Goal: Information Seeking & Learning: Learn about a topic

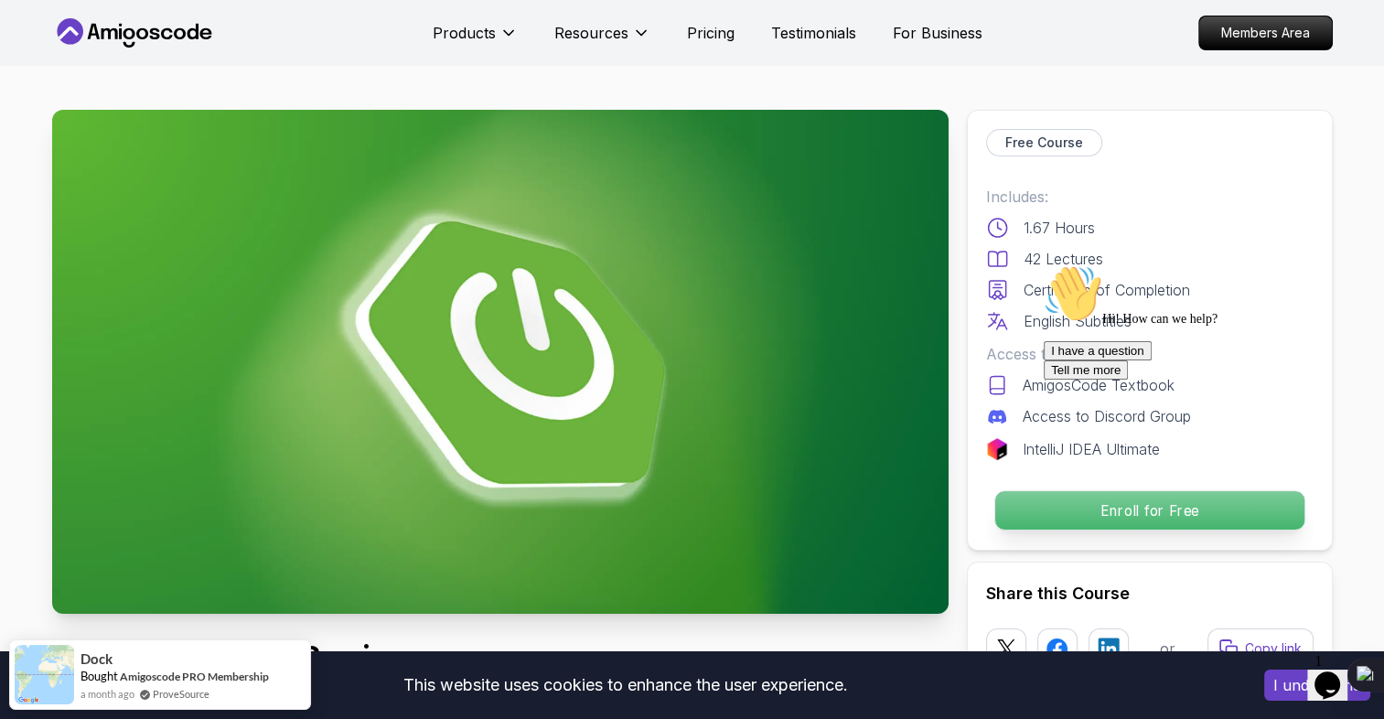
scroll to position [254, 0]
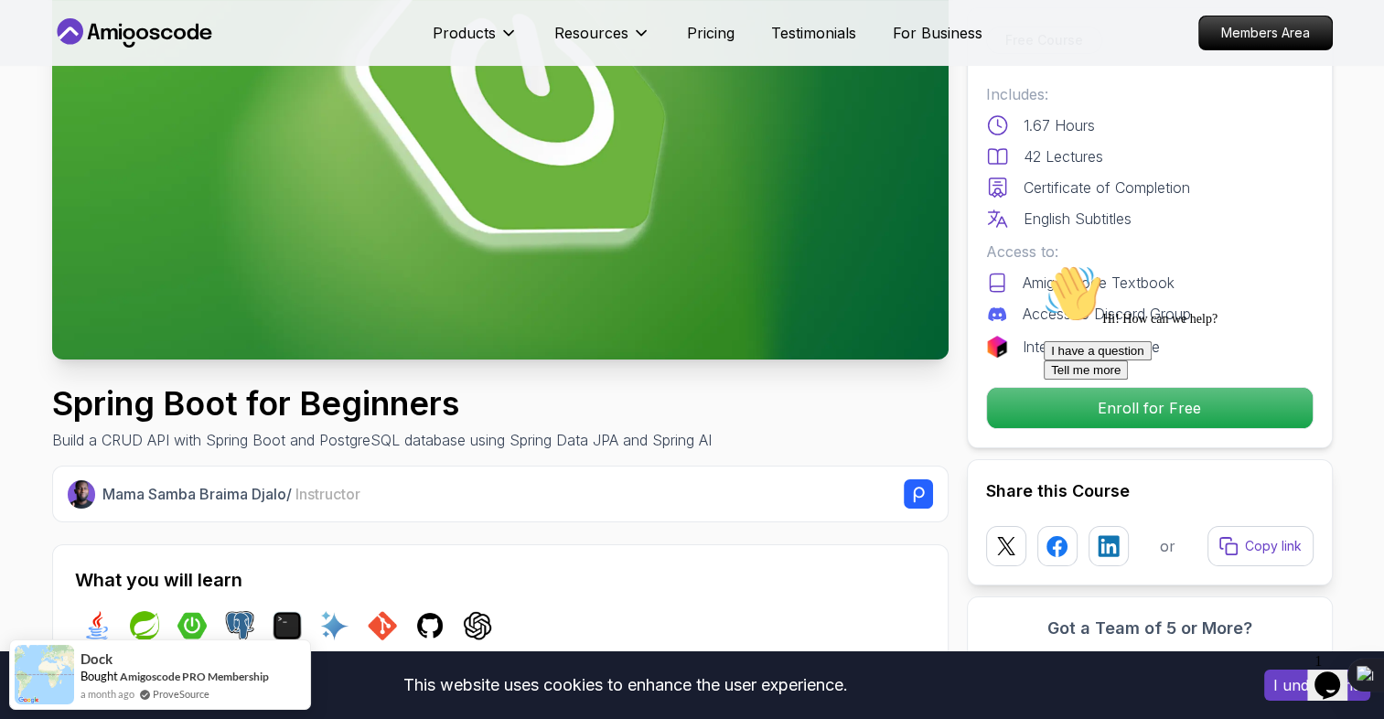
drag, startPoint x: 1046, startPoint y: 416, endPoint x: 807, endPoint y: 450, distance: 242.0
click html "Hi! How can we help? I have a question Tell me more"
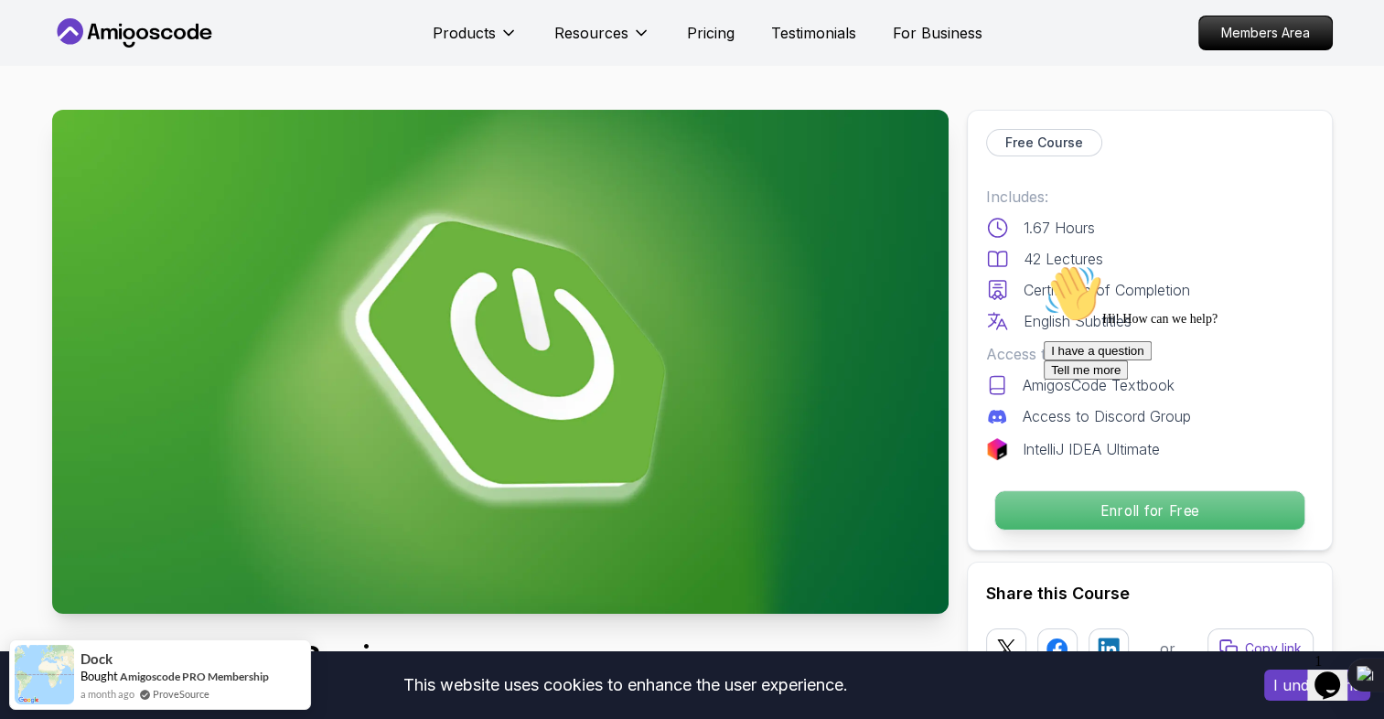
click at [1023, 490] on button "Enroll for Free" at bounding box center [1148, 510] width 311 height 40
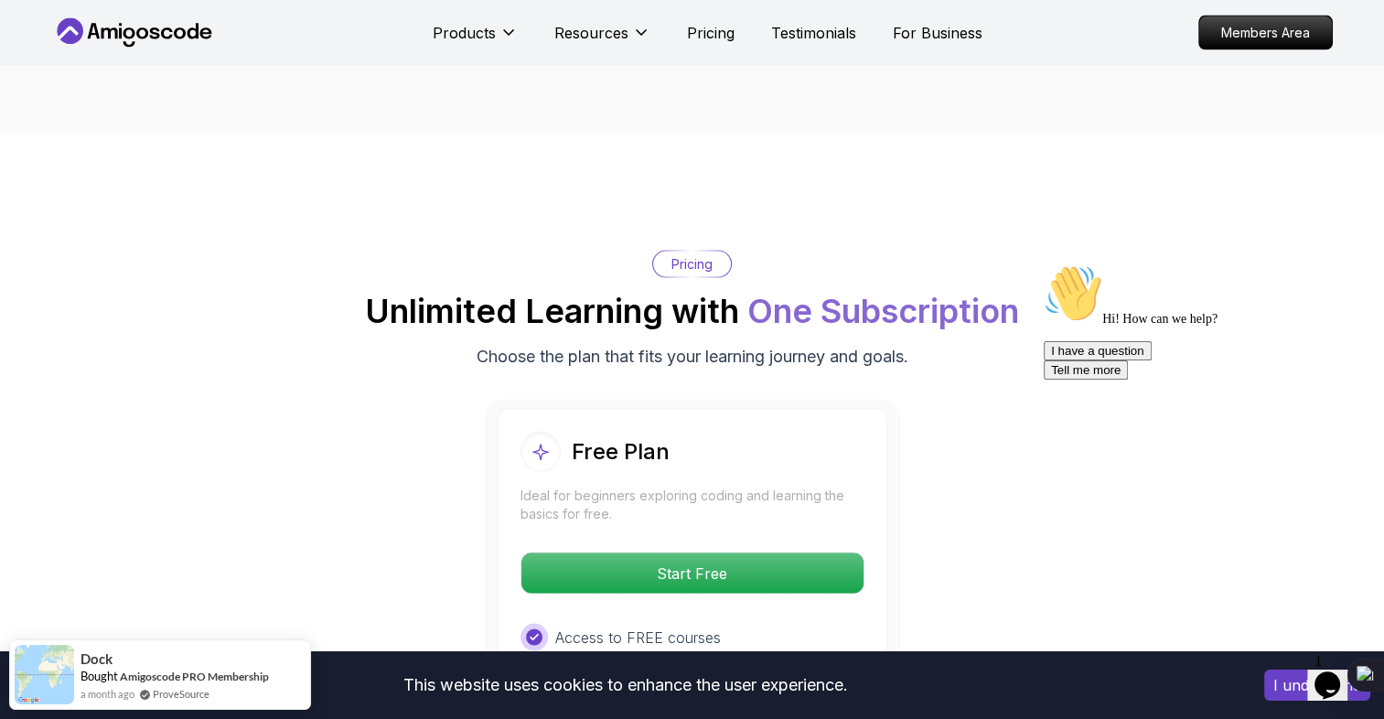
scroll to position [3585, 0]
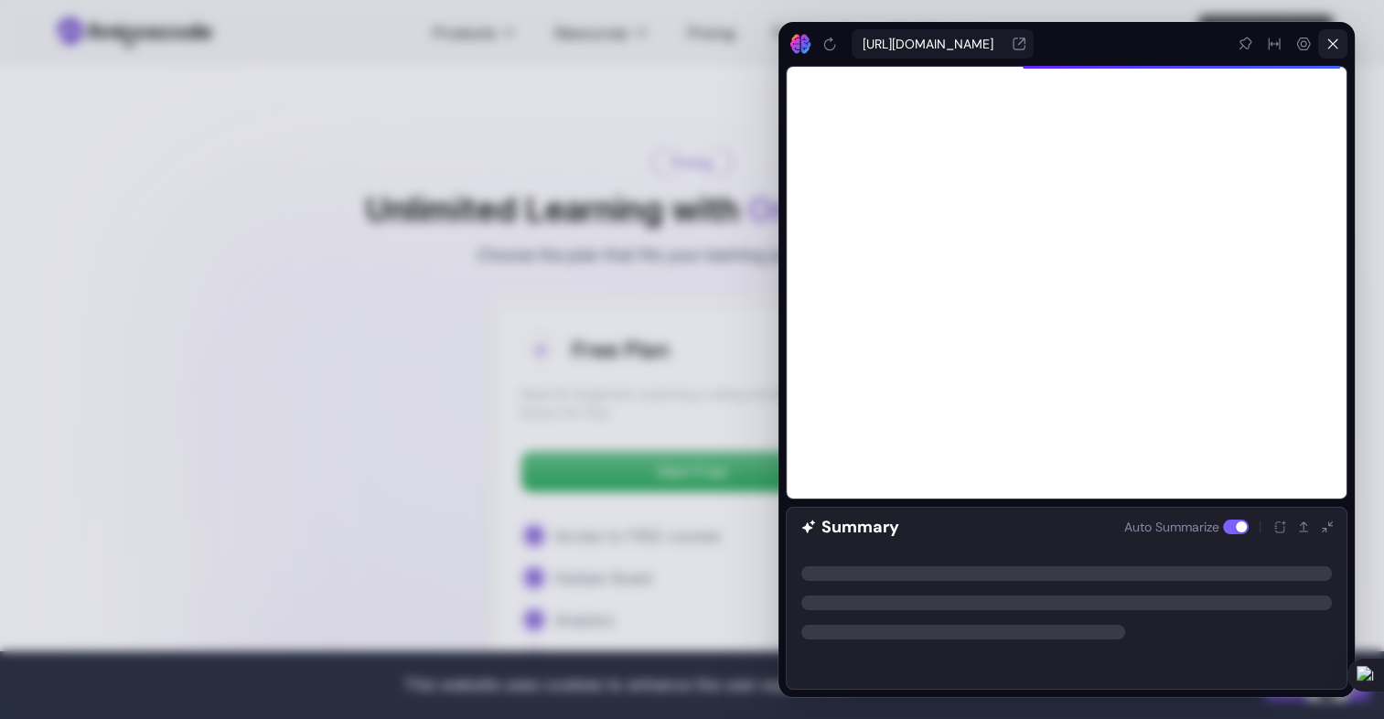
click at [1335, 50] on icon at bounding box center [1332, 44] width 15 height 15
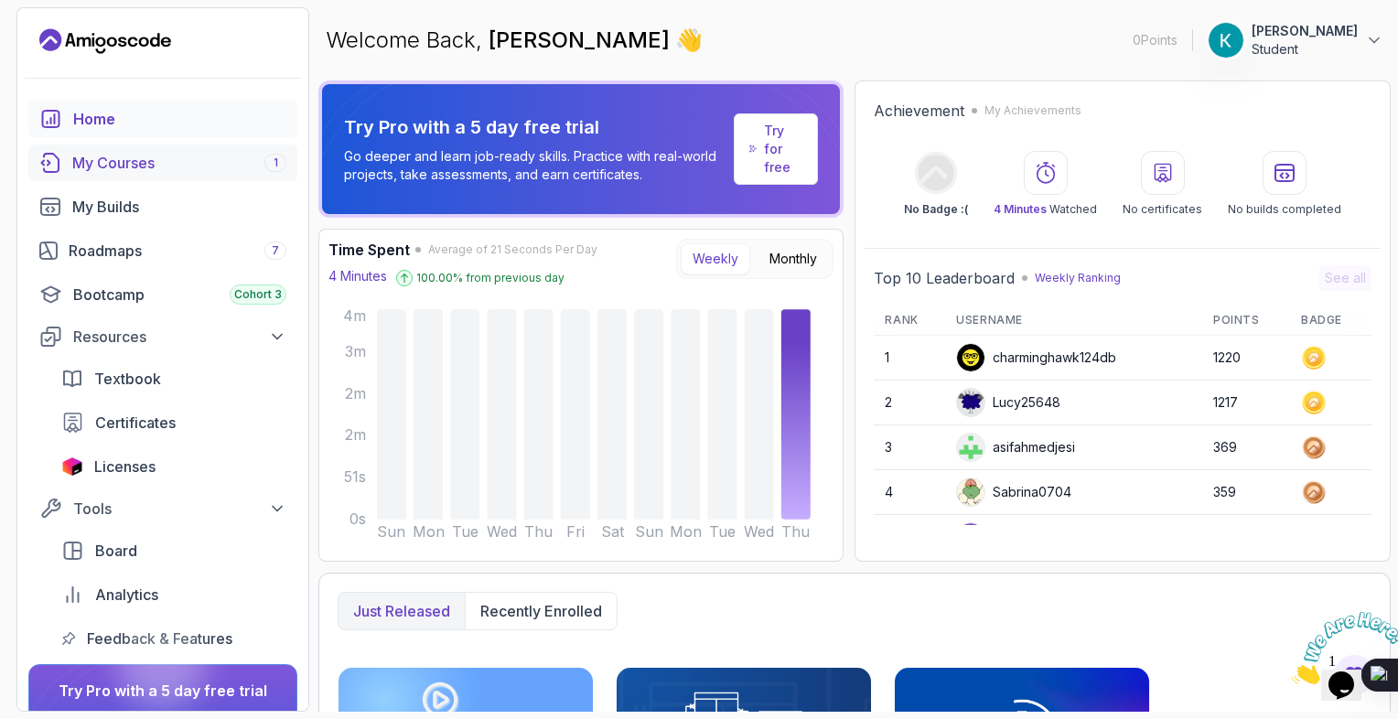
click at [161, 155] on div "My Courses 1" at bounding box center [179, 163] width 214 height 22
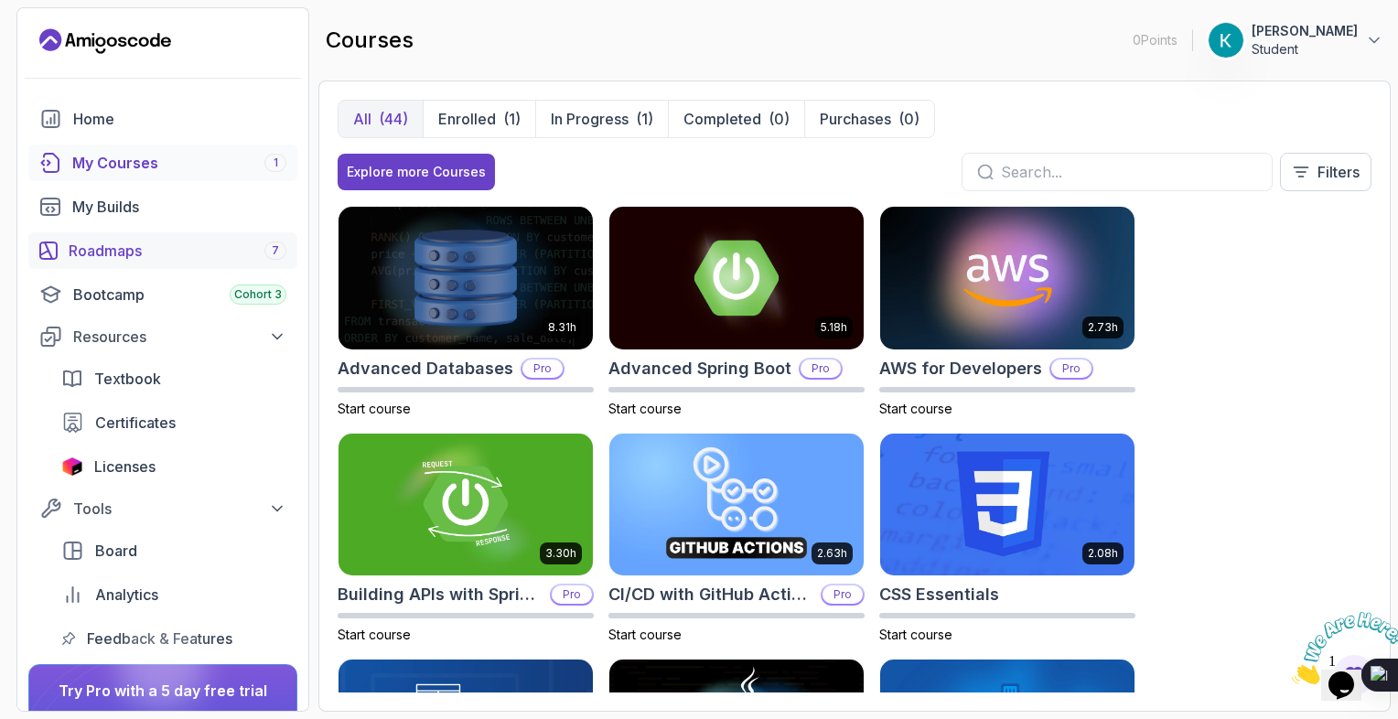
click at [162, 243] on div "Roadmaps 7" at bounding box center [178, 251] width 218 height 22
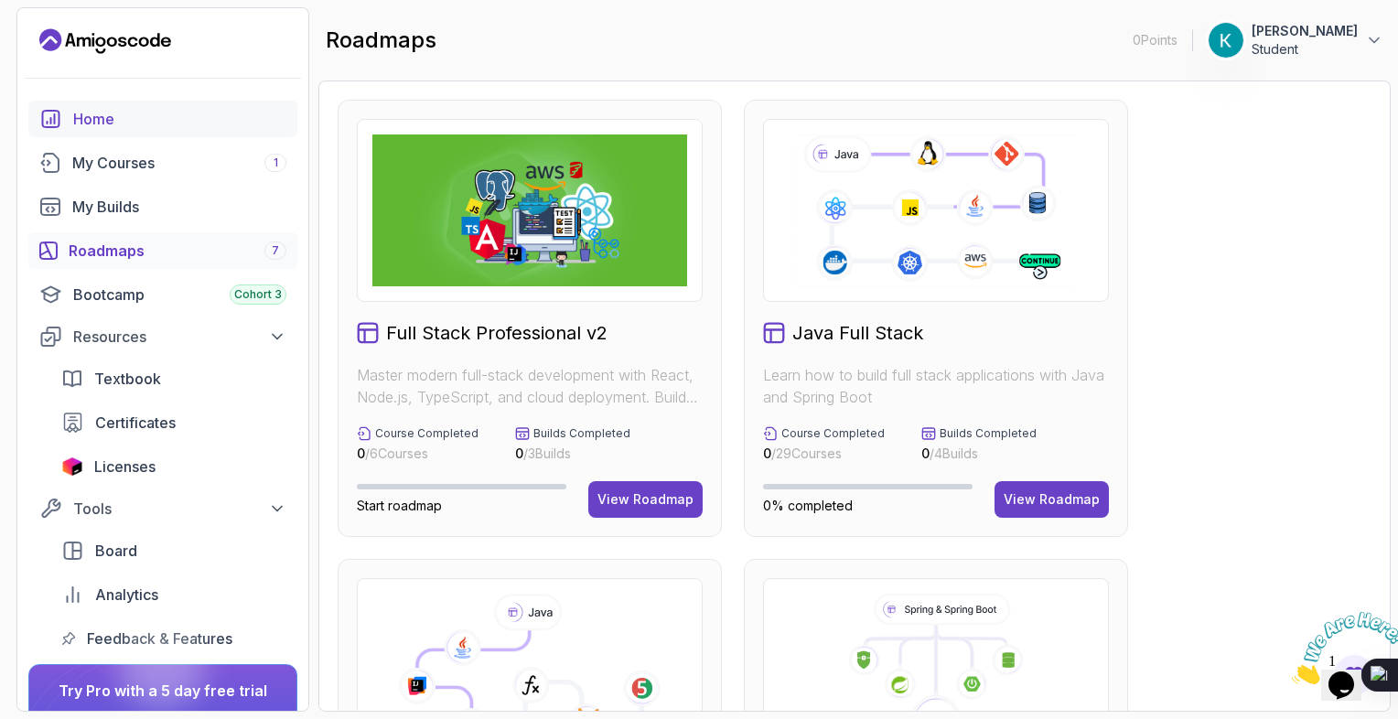
click at [128, 116] on div "Home" at bounding box center [179, 119] width 213 height 22
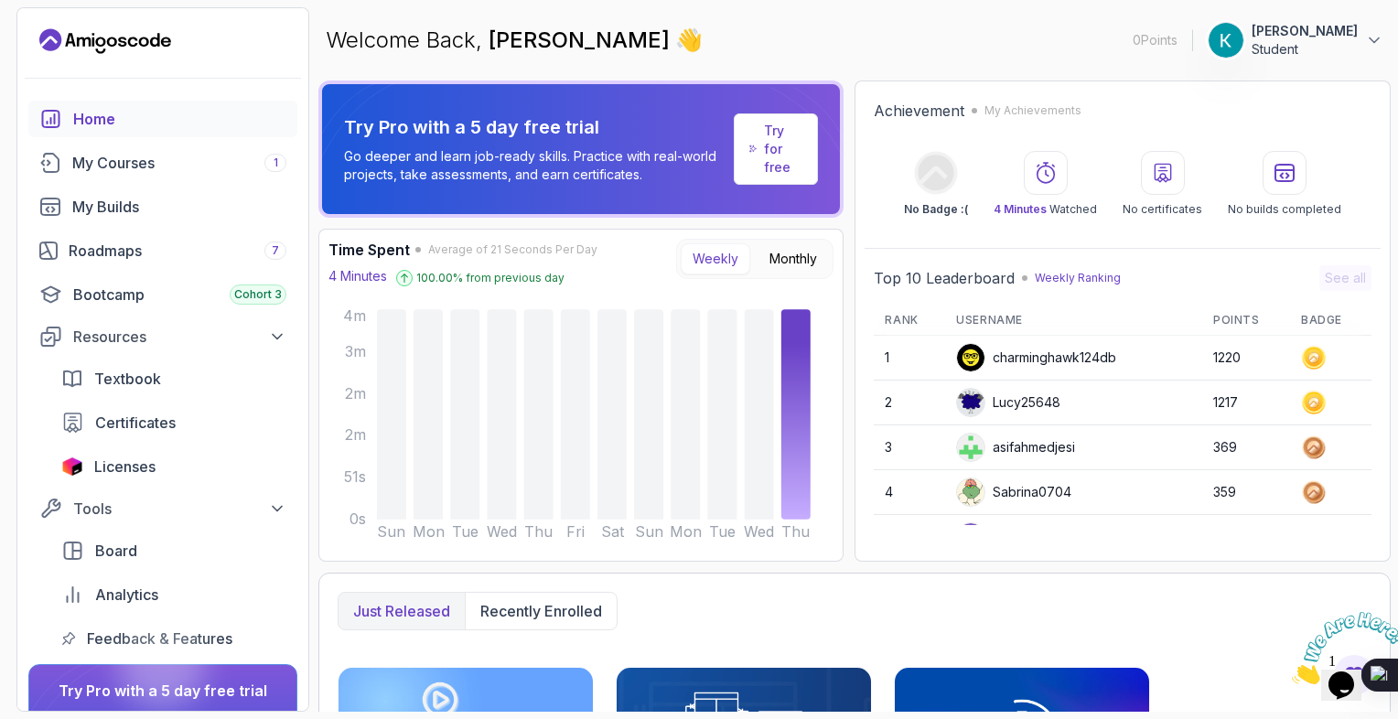
click at [1053, 171] on icon at bounding box center [1045, 173] width 22 height 22
click at [1021, 193] on div "4 Minutes Watched" at bounding box center [1044, 184] width 103 height 66
click at [793, 468] on icon at bounding box center [795, 414] width 29 height 210
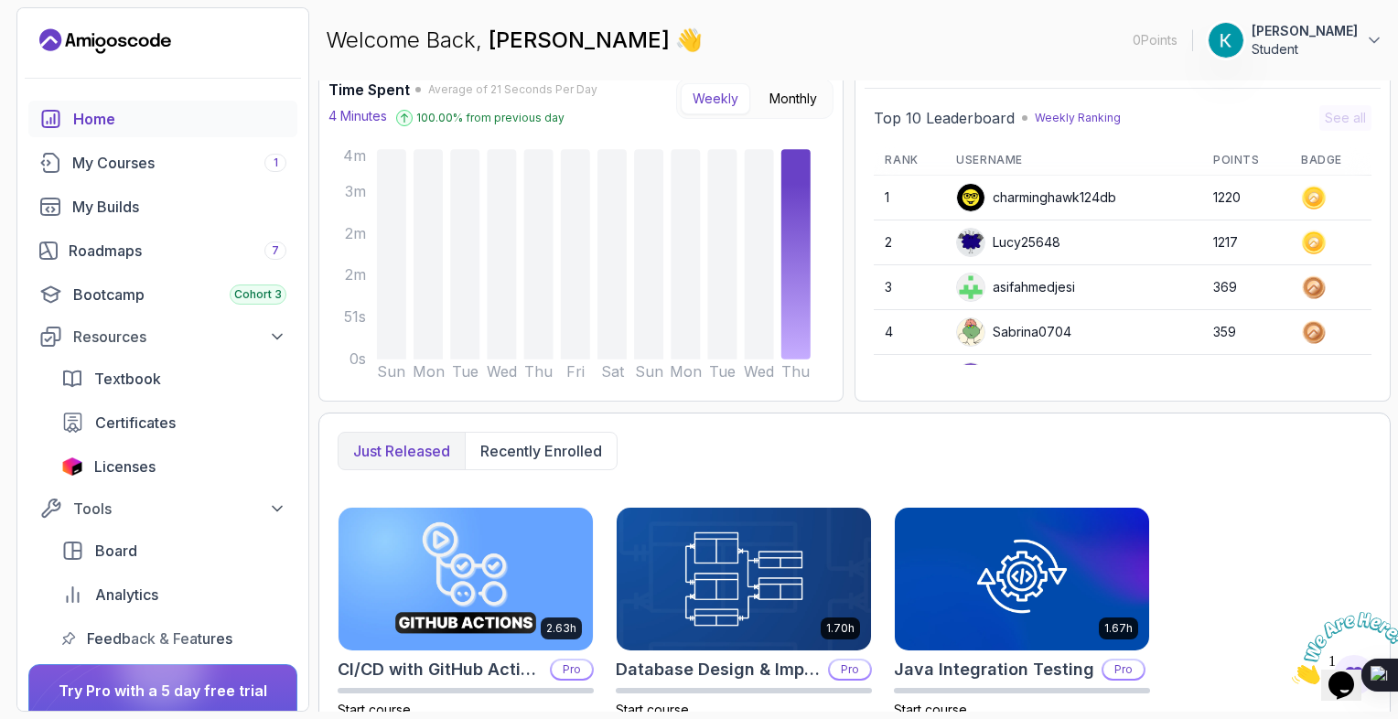
click at [404, 450] on p "Just released" at bounding box center [401, 451] width 97 height 22
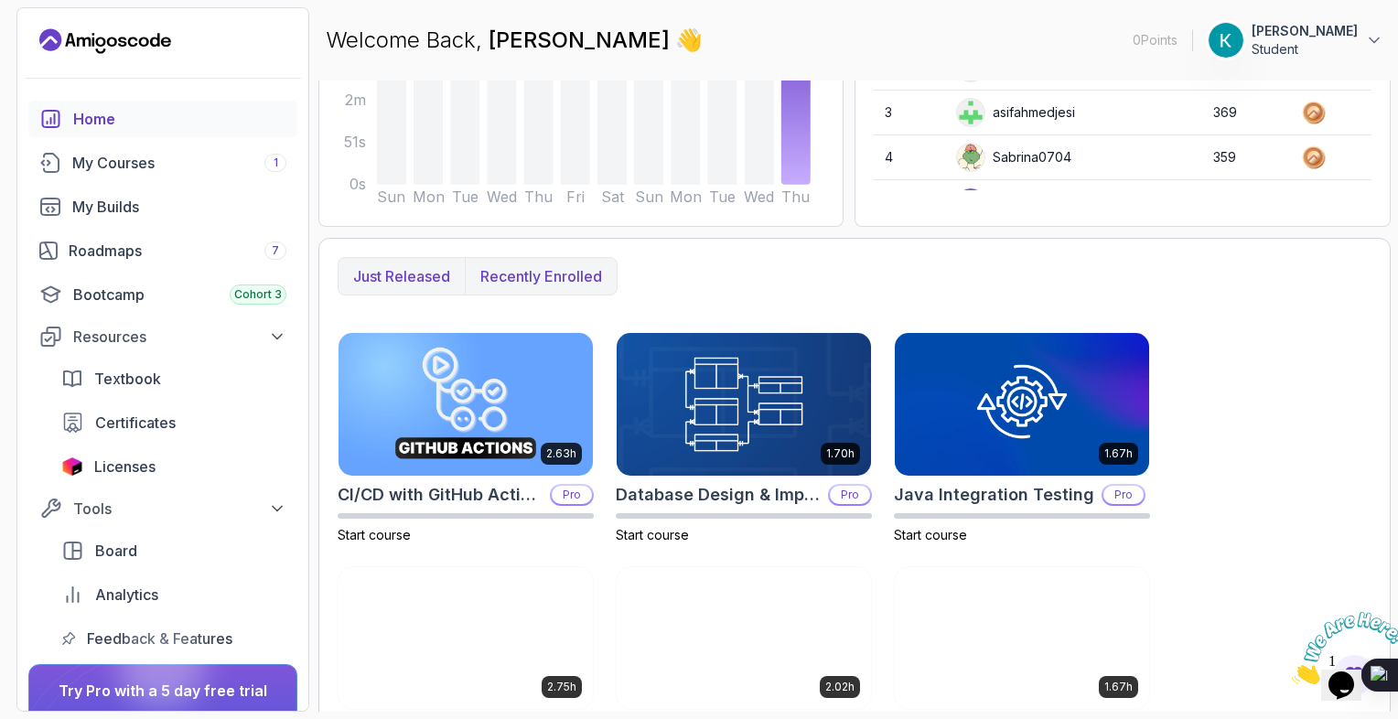
scroll to position [344, 0]
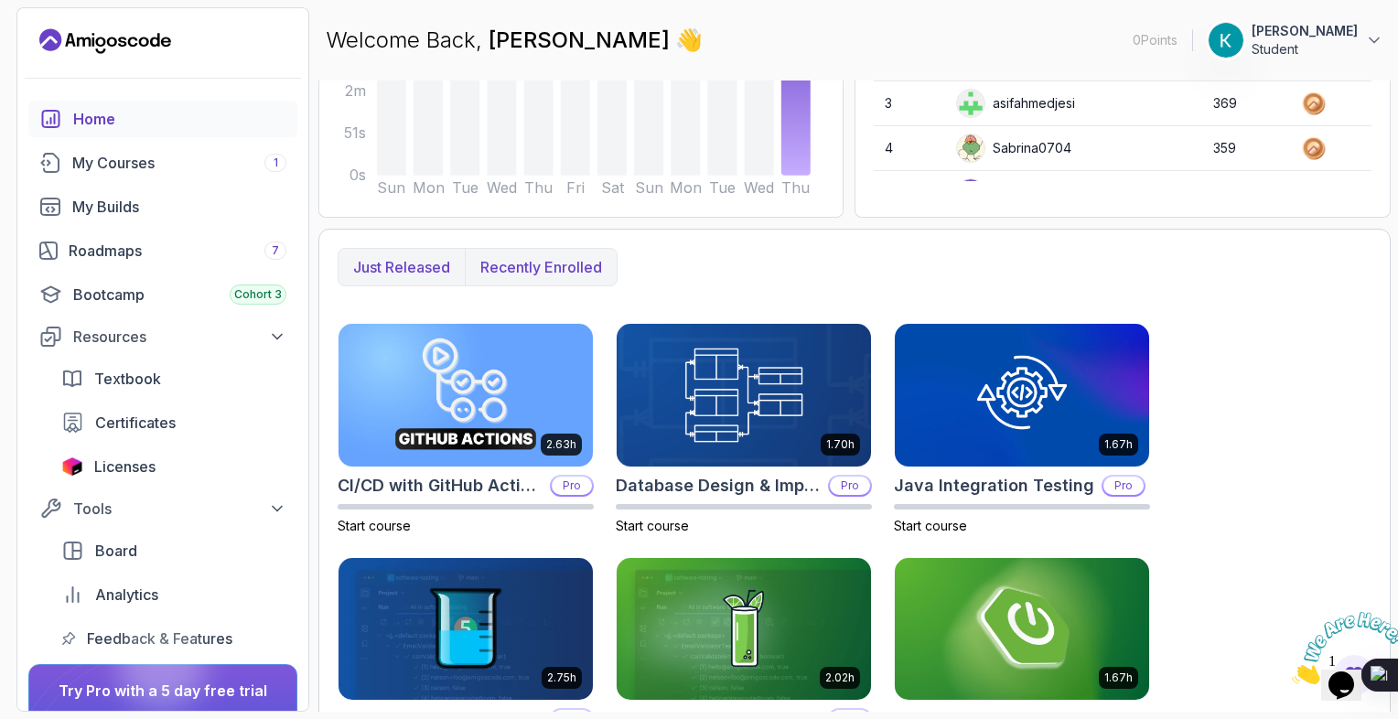
click at [537, 265] on p "Recently enrolled" at bounding box center [541, 267] width 122 height 22
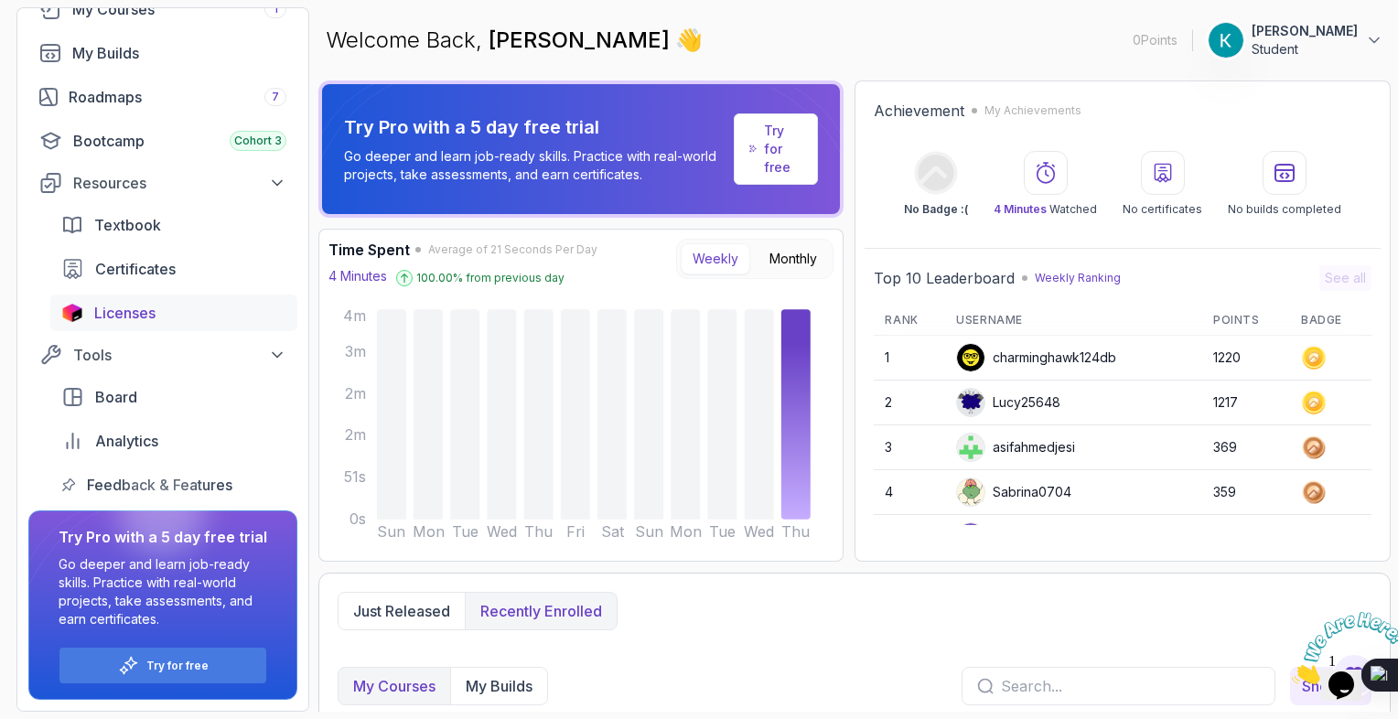
scroll to position [0, 0]
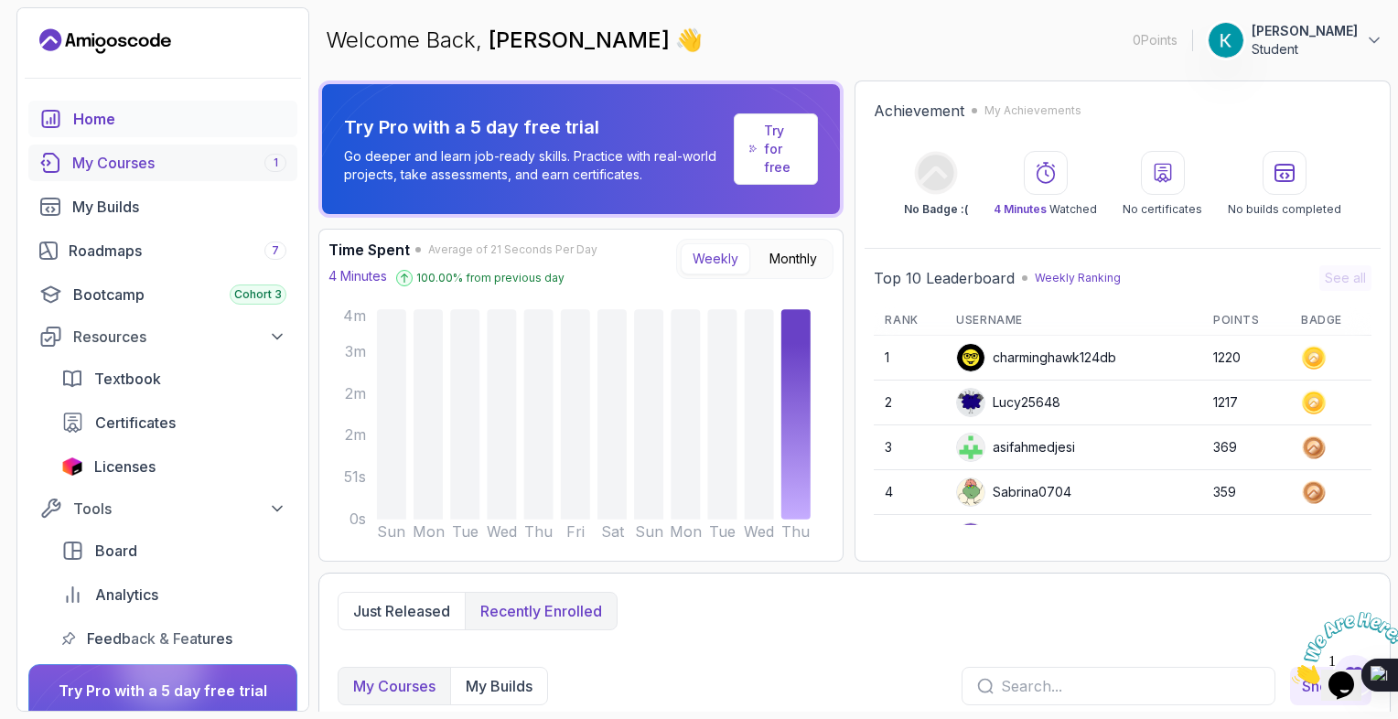
click at [119, 158] on div "My Courses 1" at bounding box center [179, 163] width 214 height 22
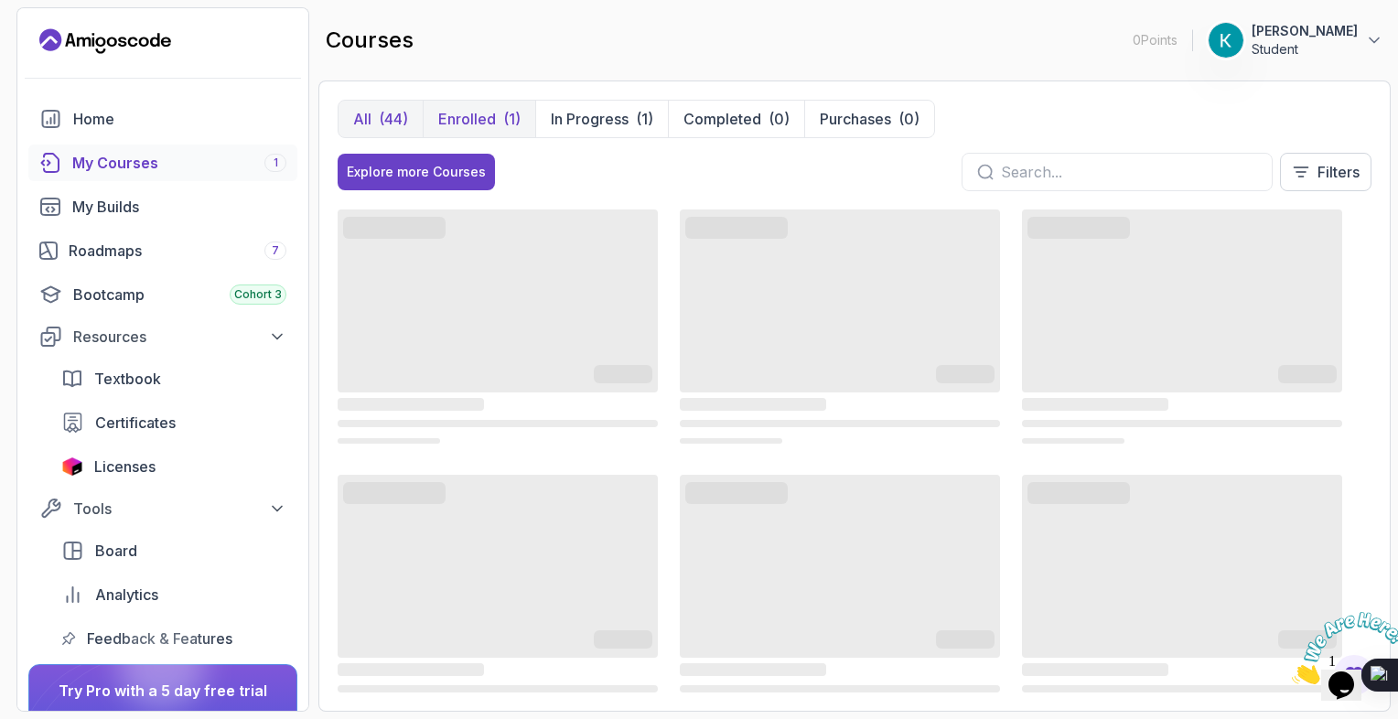
click at [501, 103] on button "Enrolled (1)" at bounding box center [479, 119] width 112 height 37
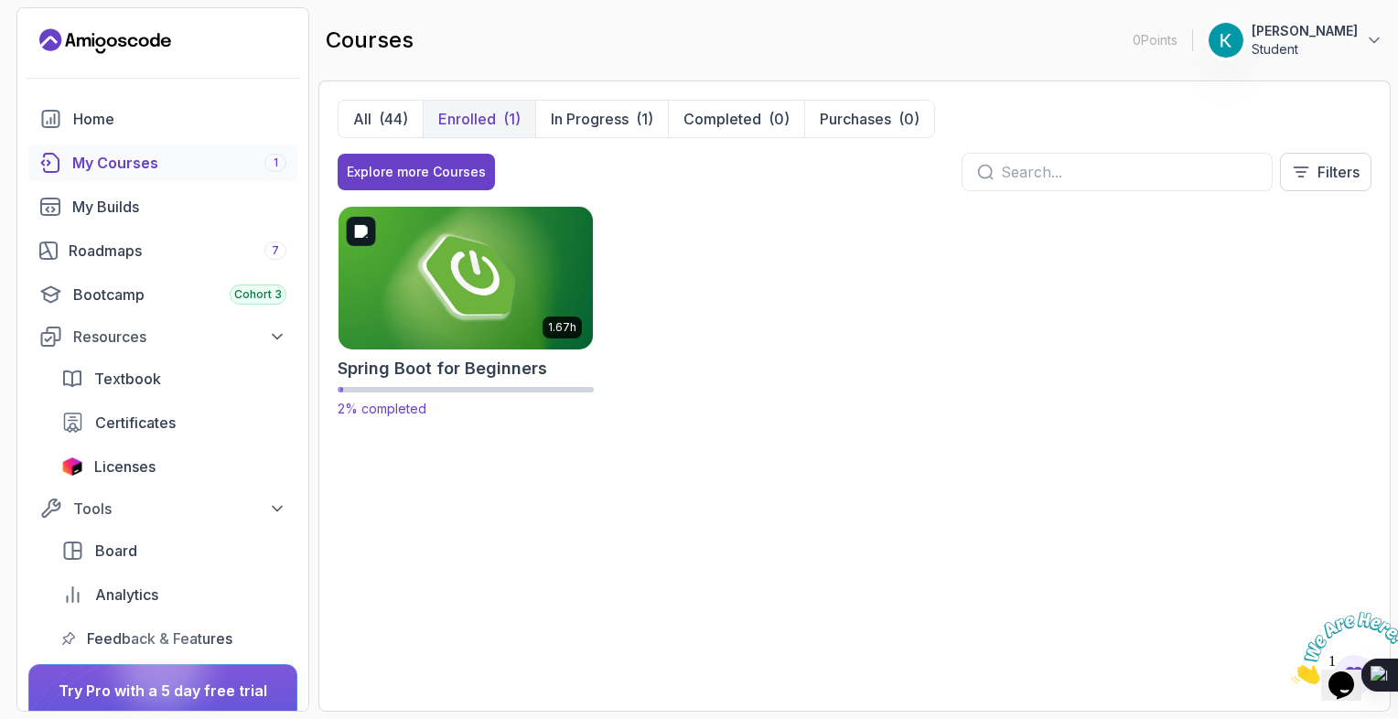
click at [543, 276] on img at bounding box center [465, 277] width 267 height 149
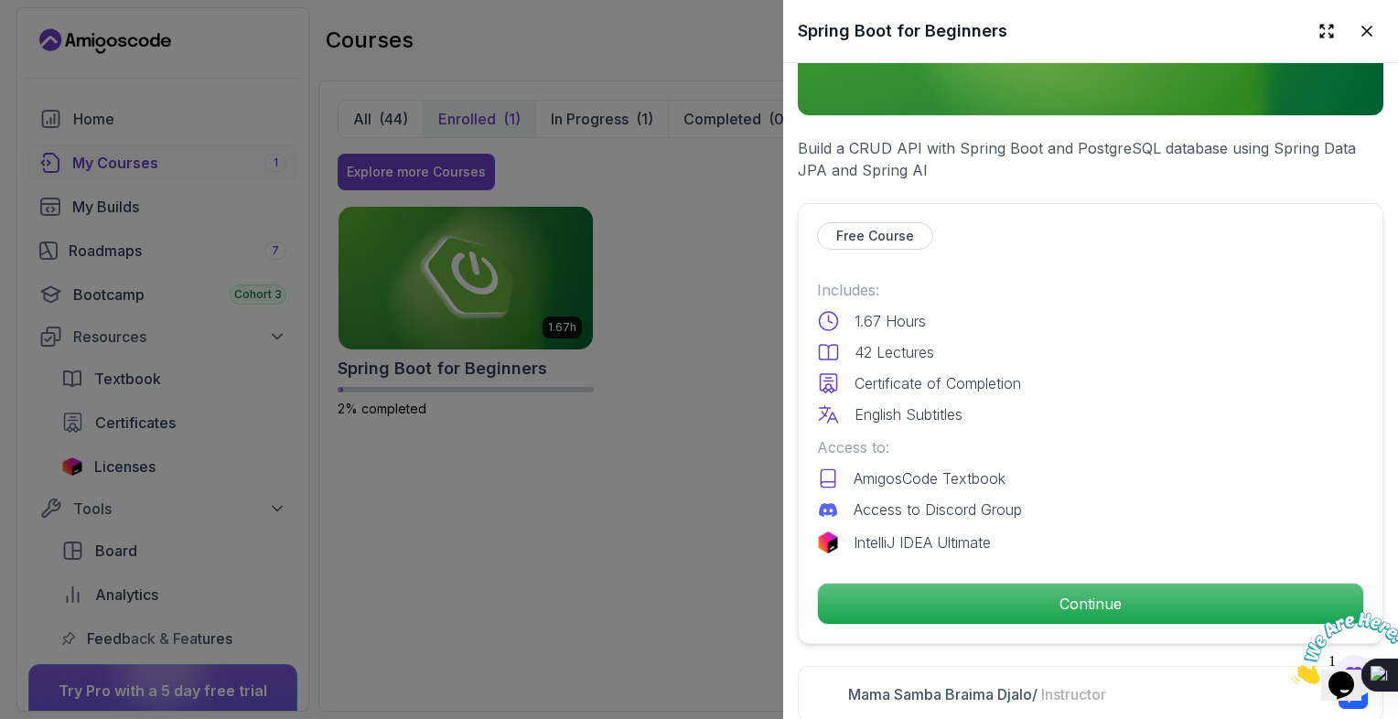
scroll to position [289, 0]
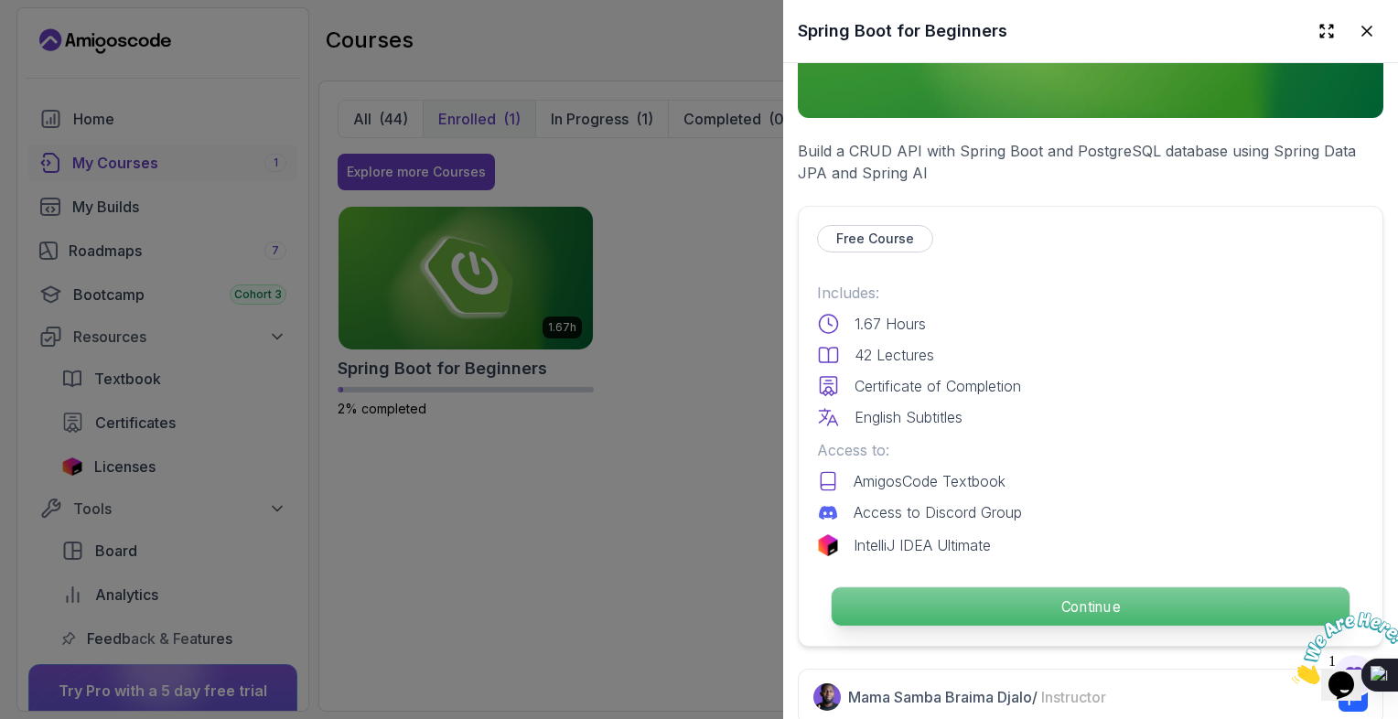
click at [1008, 601] on p "Continue" at bounding box center [1090, 606] width 518 height 38
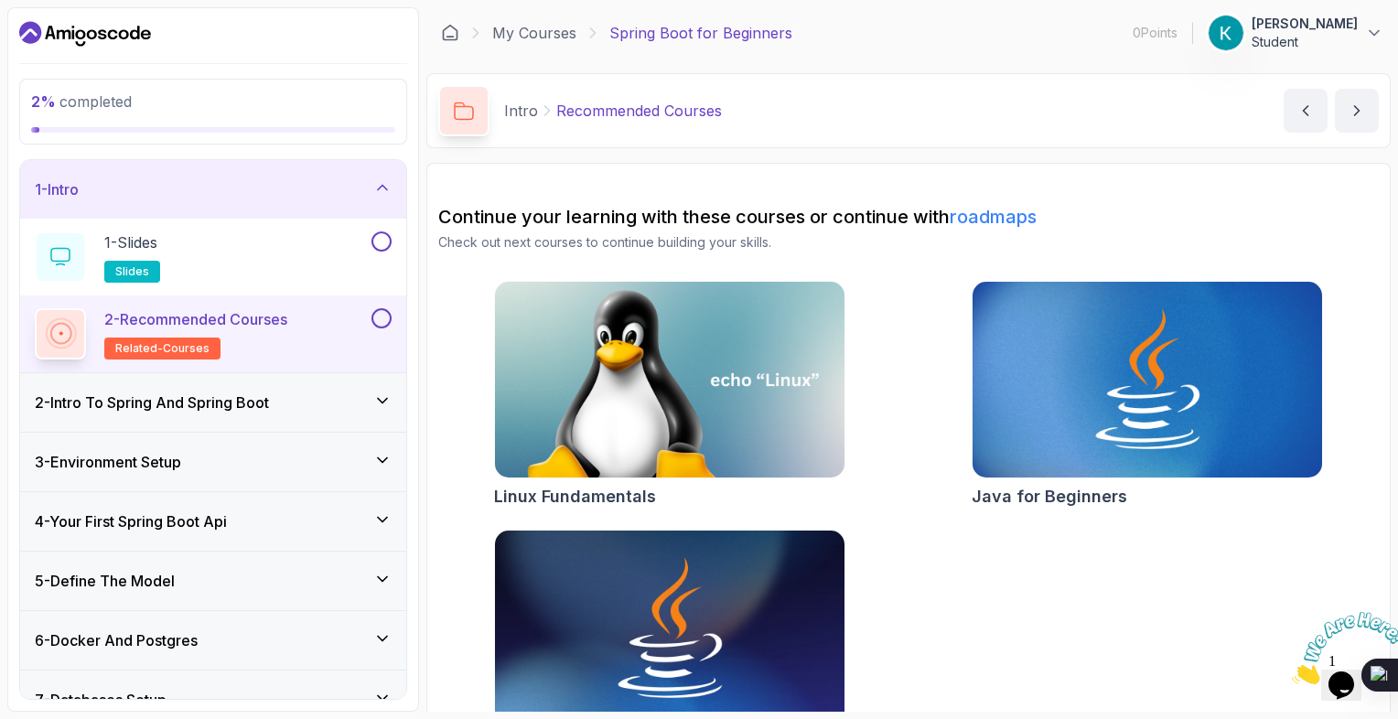
click at [266, 404] on h3 "2 - Intro To Spring And Spring Boot" at bounding box center [152, 402] width 234 height 22
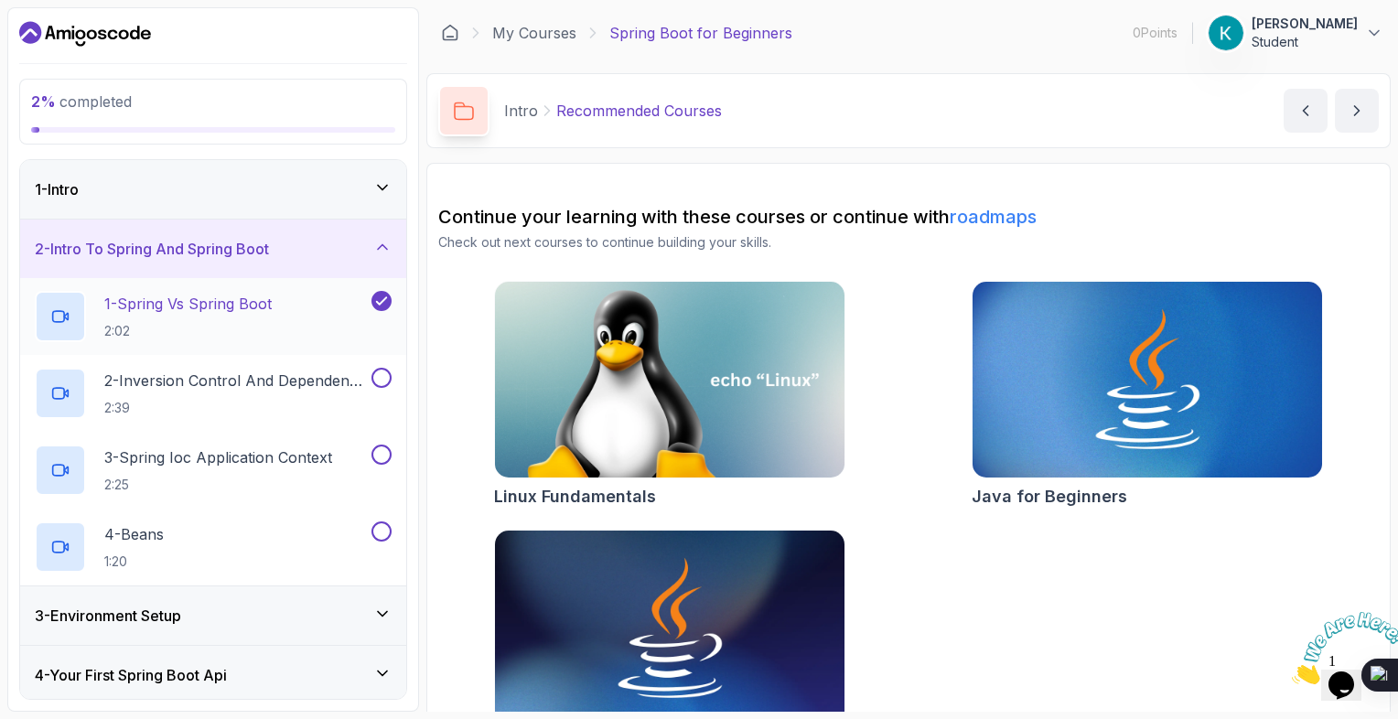
click at [269, 300] on p "1 - Spring Vs Spring Boot" at bounding box center [187, 304] width 167 height 22
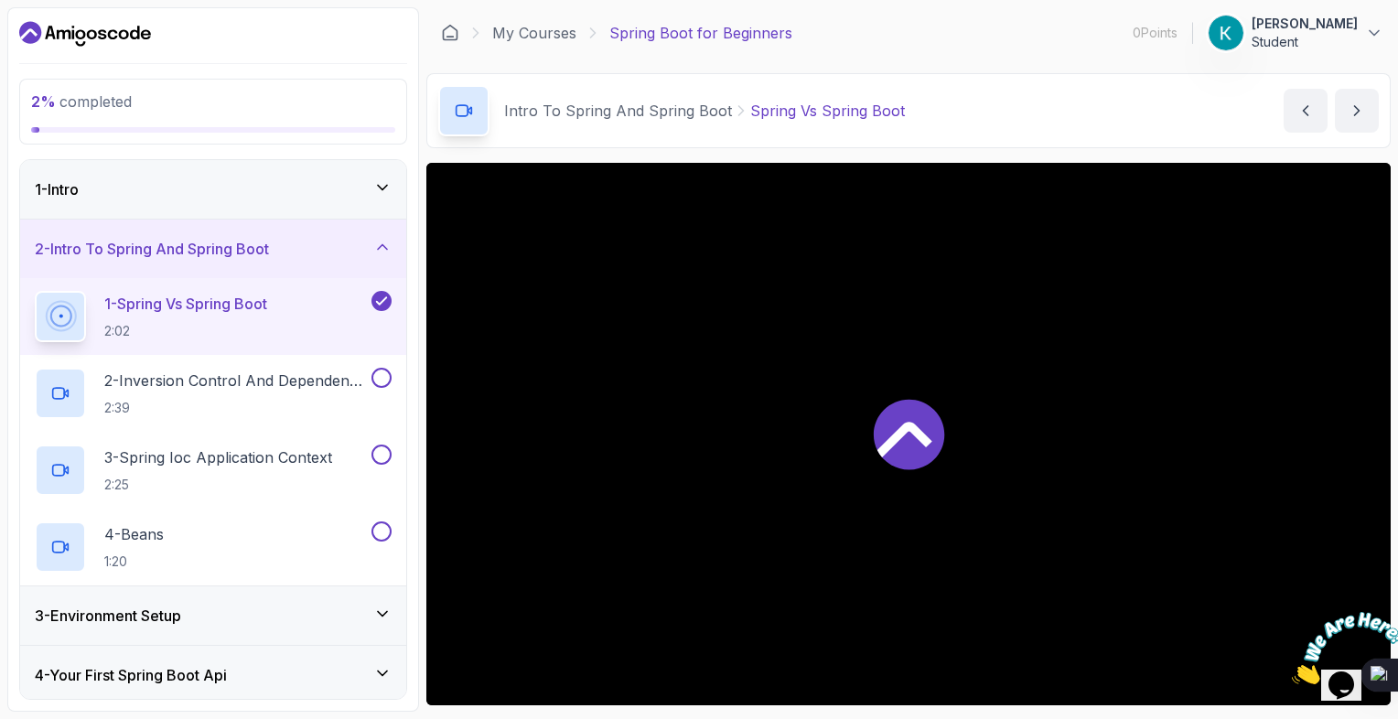
click at [744, 366] on div at bounding box center [908, 434] width 964 height 542
click at [901, 434] on icon at bounding box center [904, 441] width 55 height 36
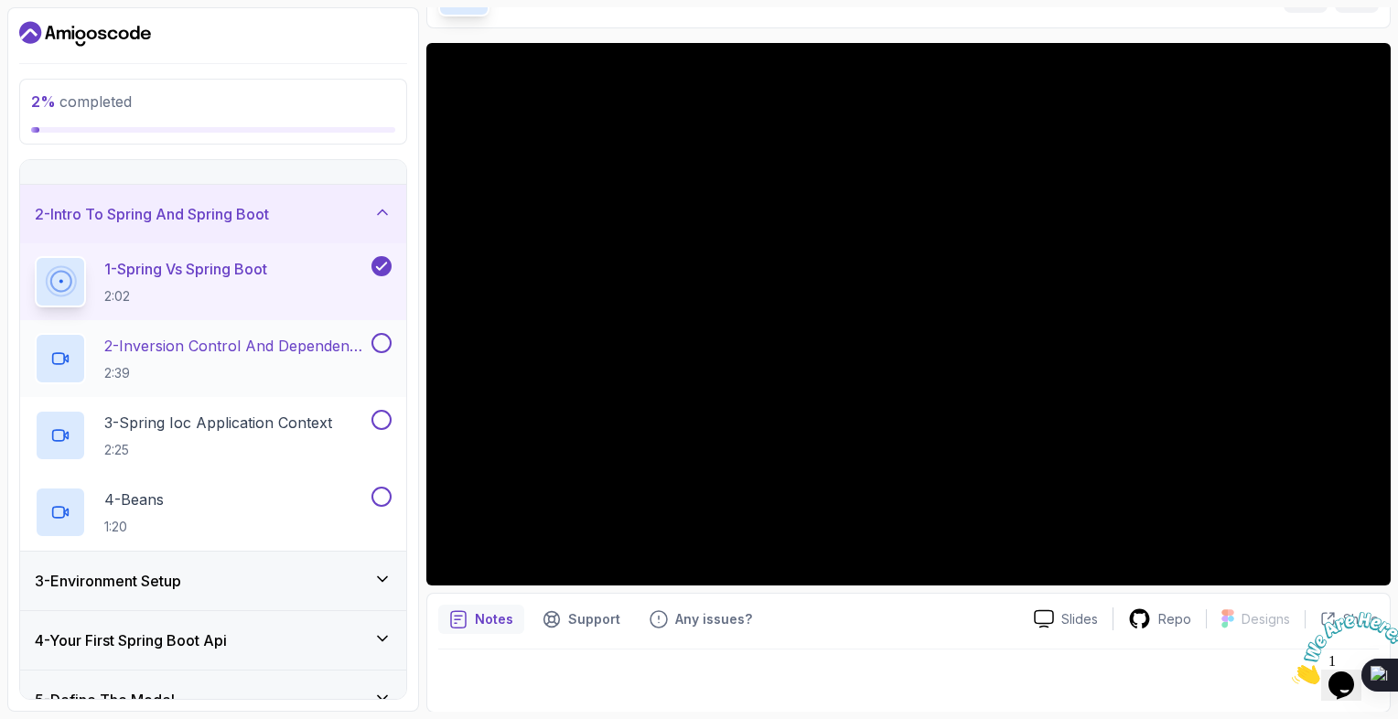
scroll to position [4, 0]
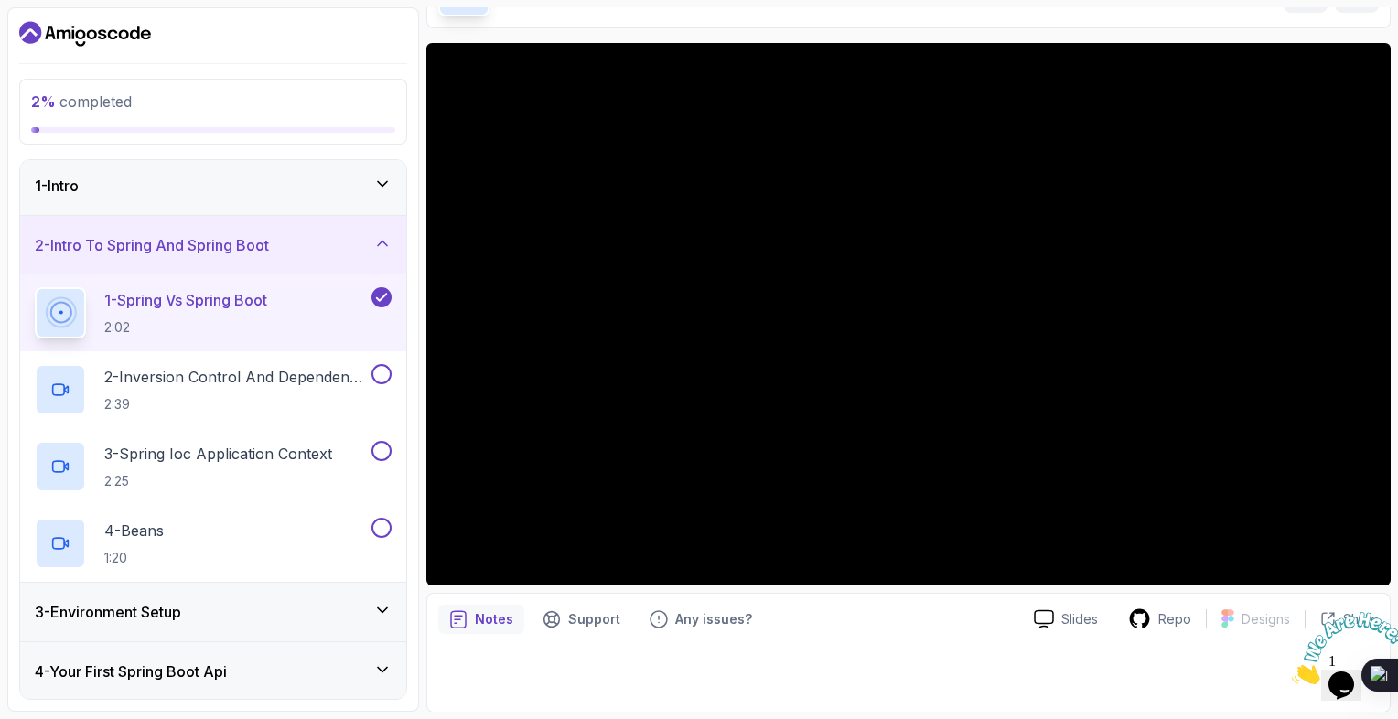
click at [285, 298] on div "1 - Spring Vs Spring Boot 2:02" at bounding box center [201, 312] width 333 height 51
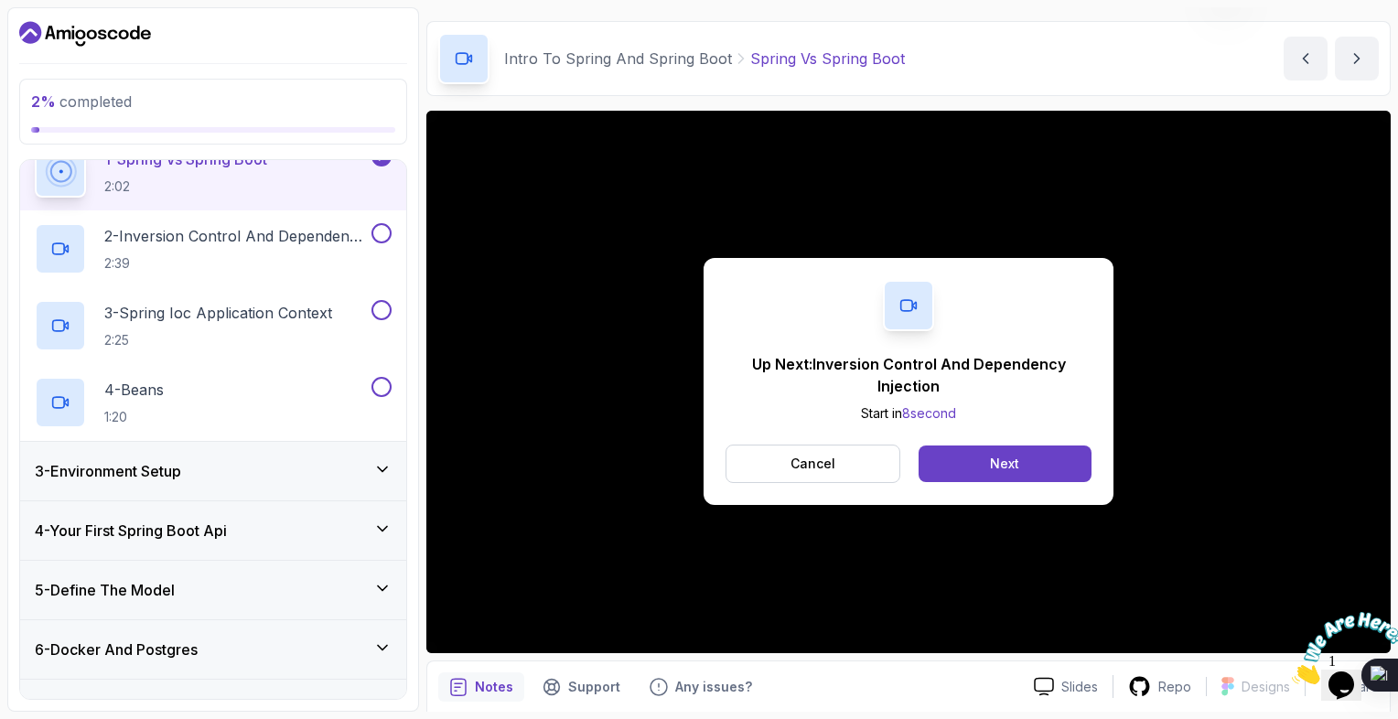
scroll to position [120, 0]
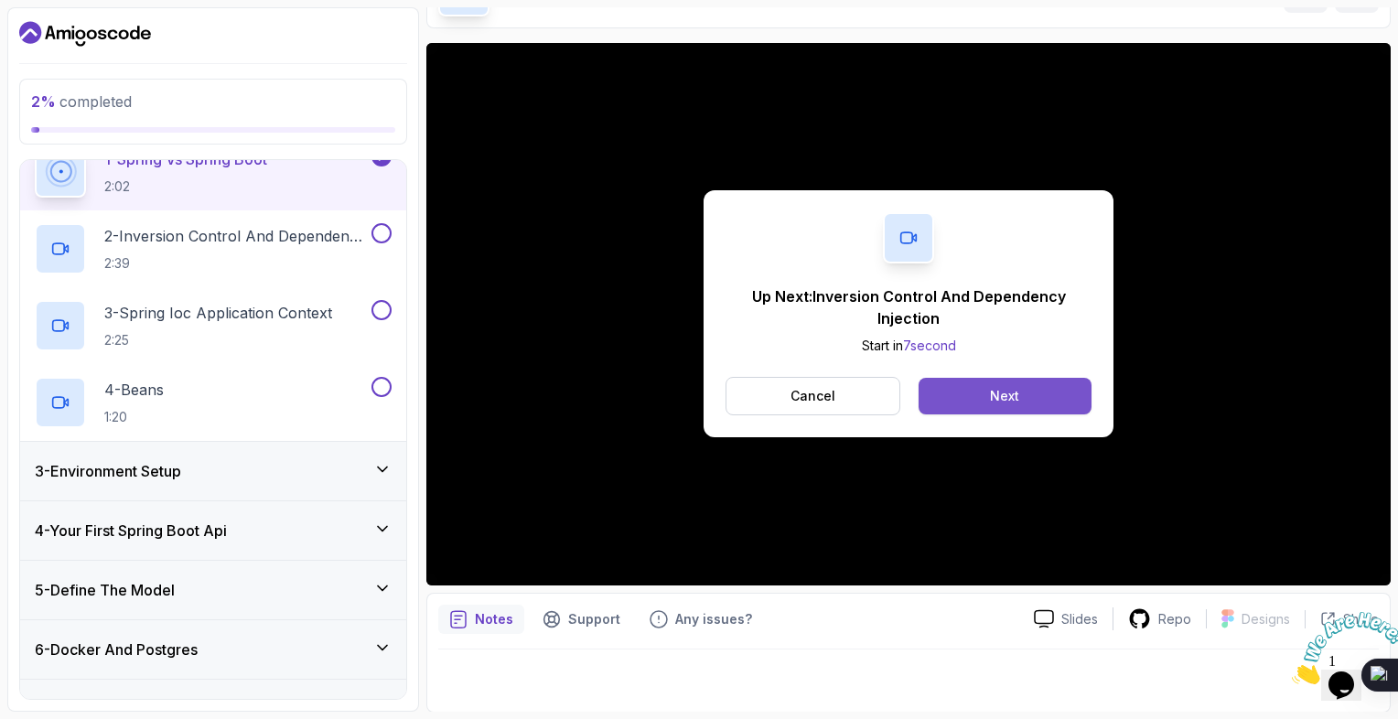
click at [959, 393] on button "Next" at bounding box center [1004, 396] width 173 height 37
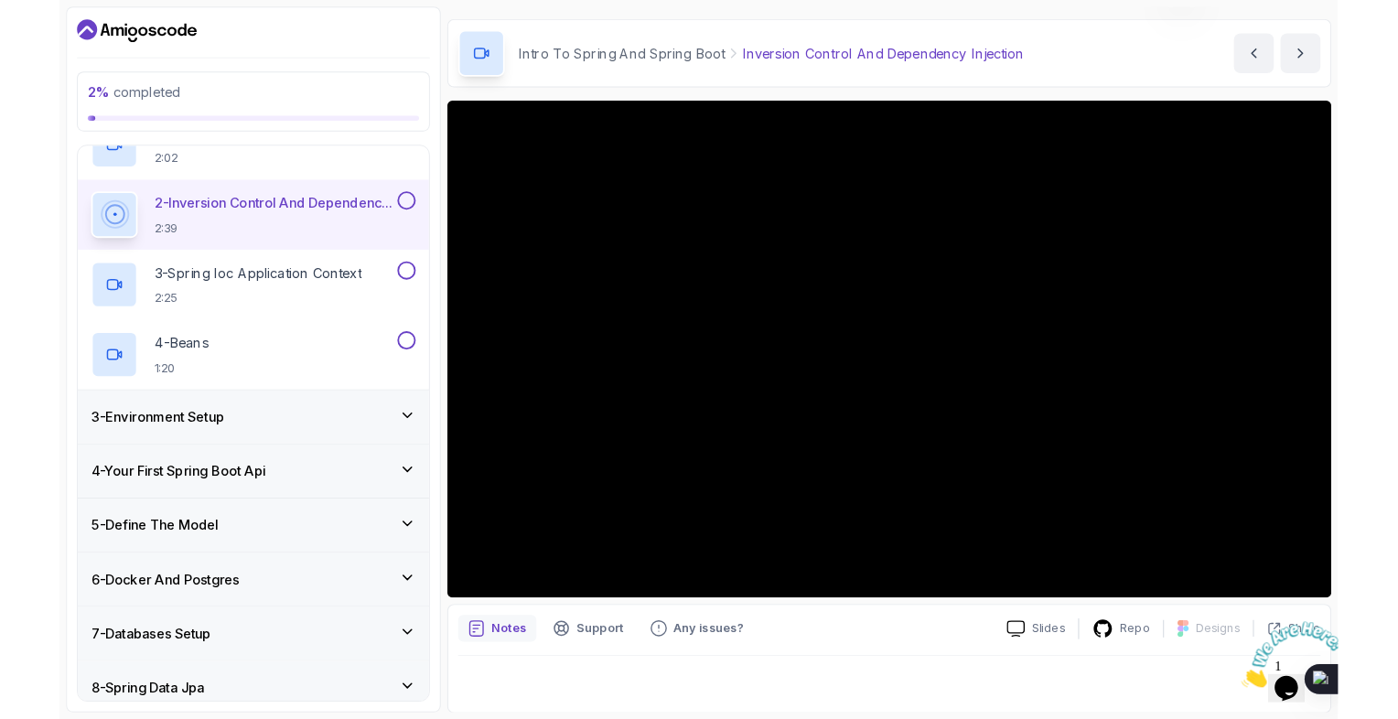
scroll to position [120, 0]
